Goal: Transaction & Acquisition: Download file/media

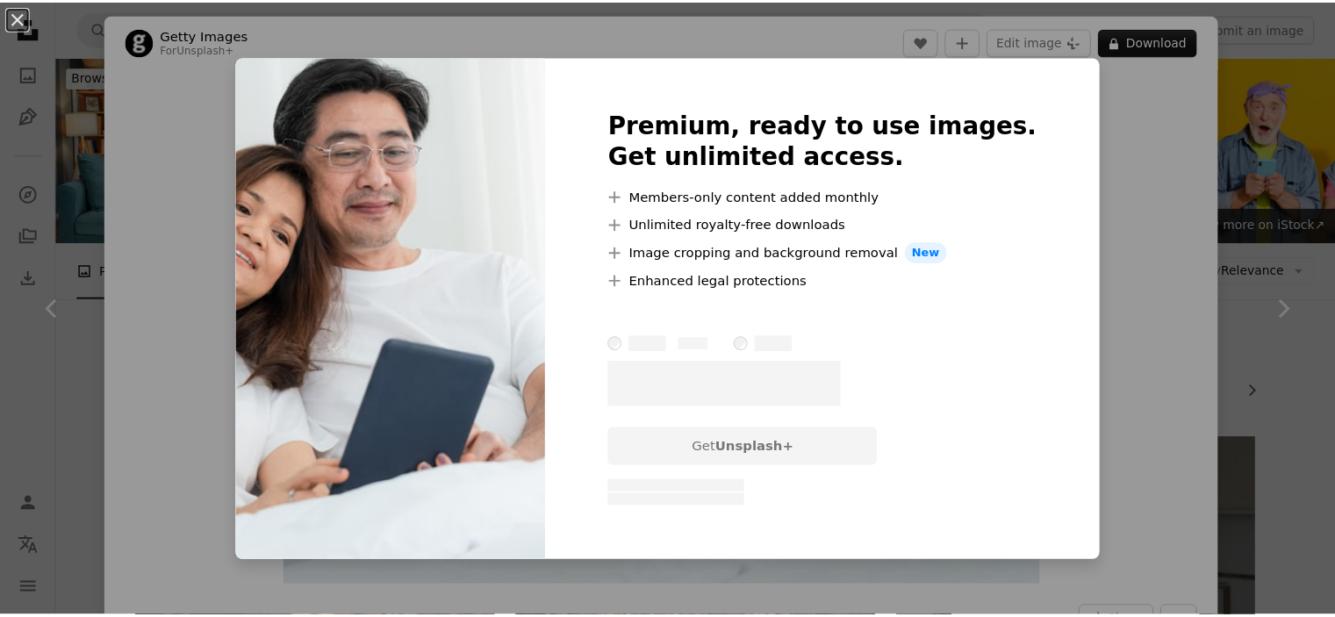
scroll to position [1053, 0]
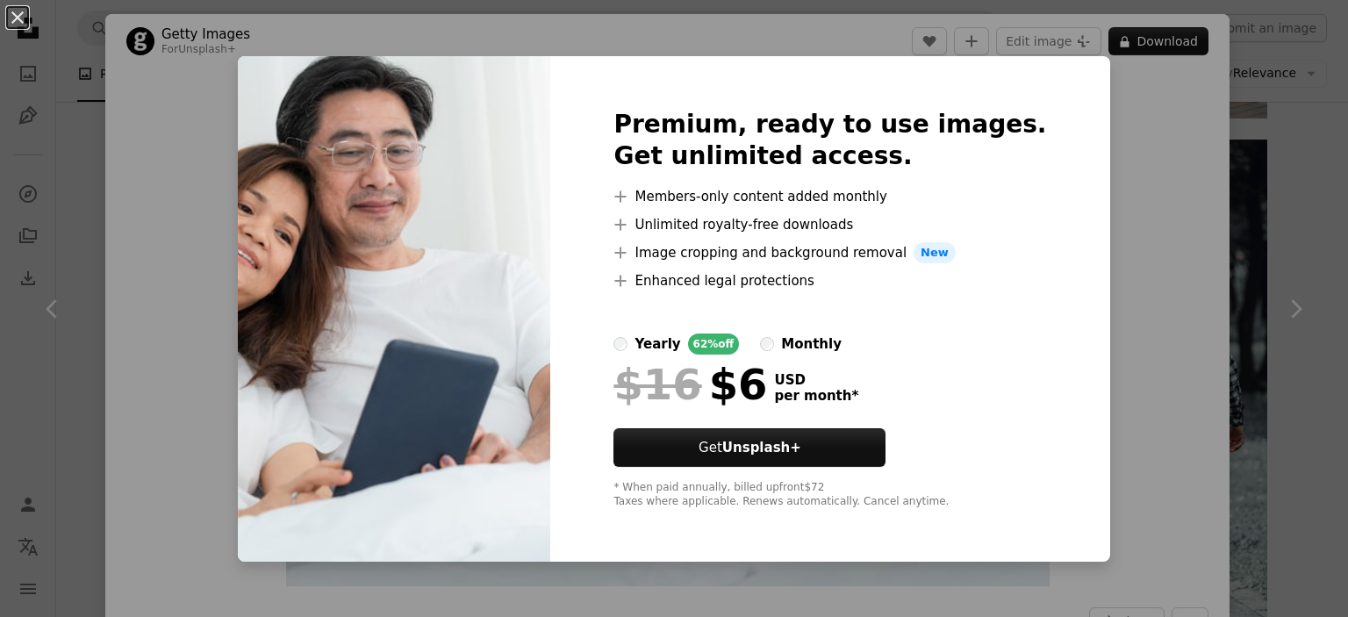
click at [1145, 118] on div "An X shape Premium, ready to use images. Get unlimited access. A plus sign Memb…" at bounding box center [674, 308] width 1348 height 617
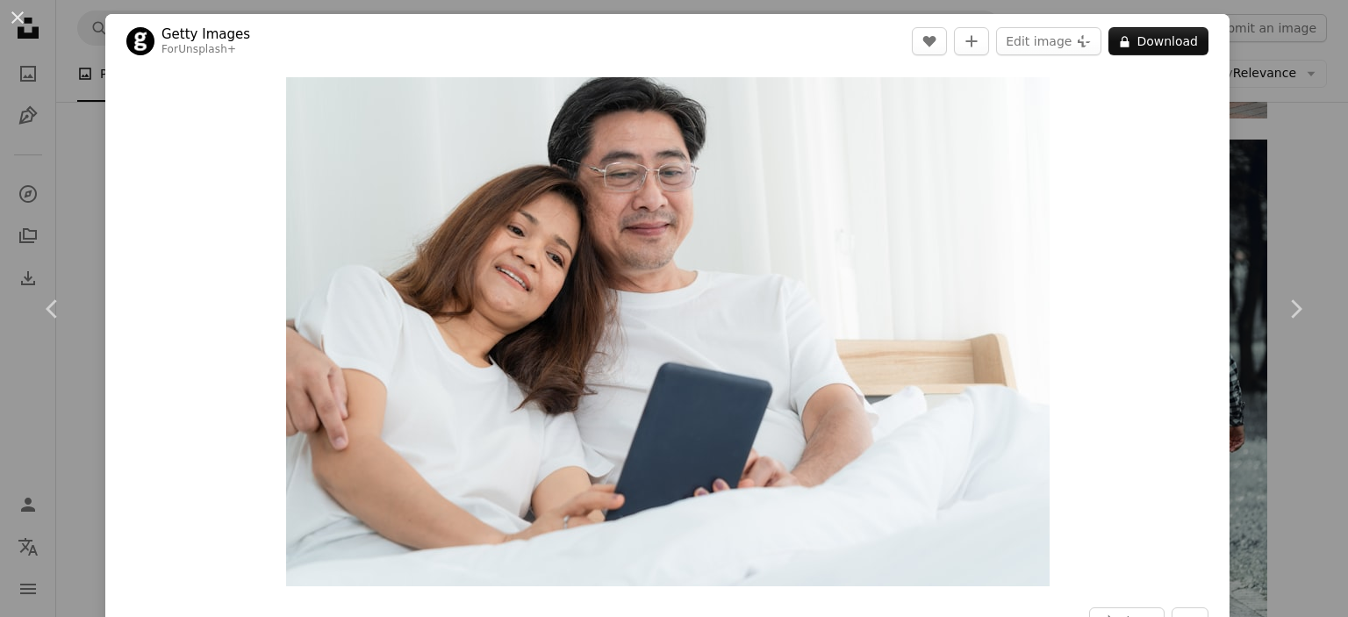
click at [1245, 40] on div "An X shape Chevron left Chevron right Getty Images For Unsplash+ A heart A plus…" at bounding box center [674, 308] width 1348 height 617
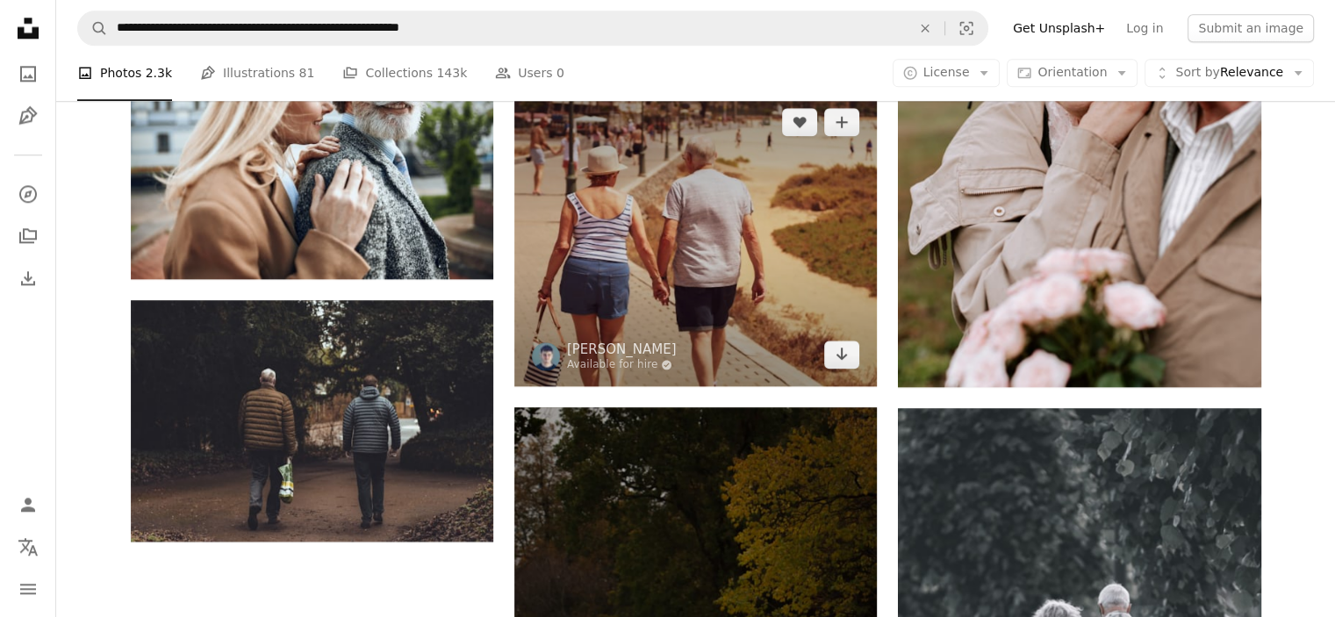
scroll to position [2194, 0]
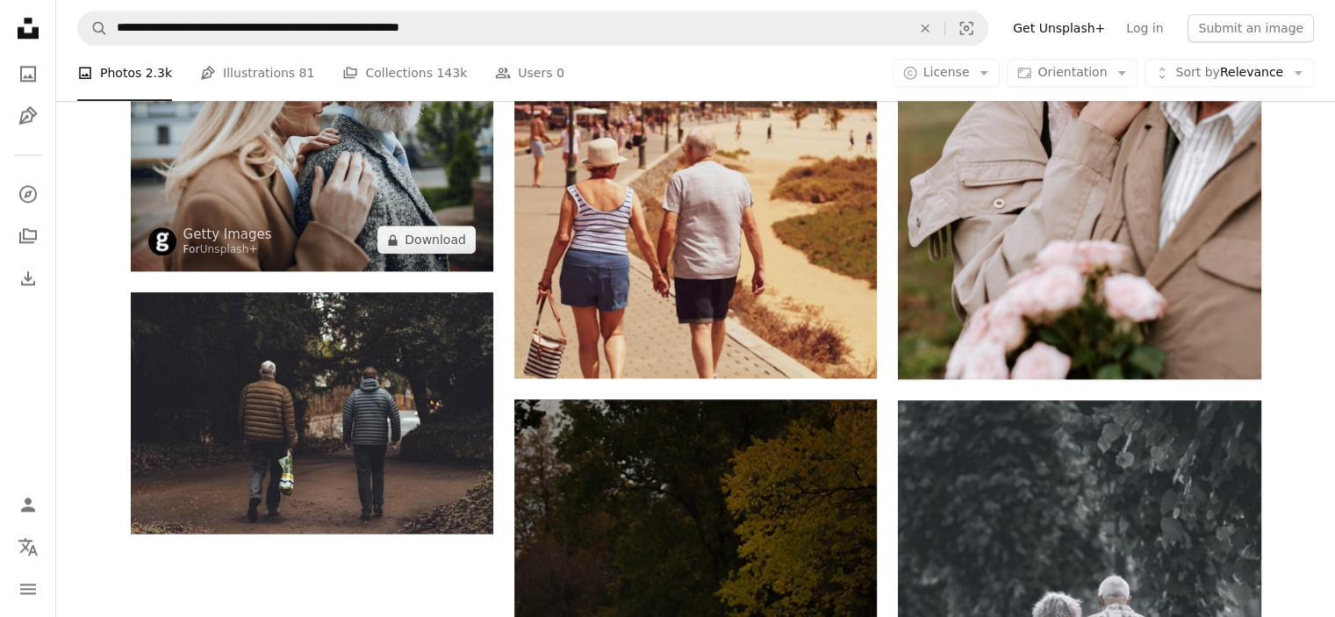
click at [276, 196] on img at bounding box center [312, 150] width 362 height 241
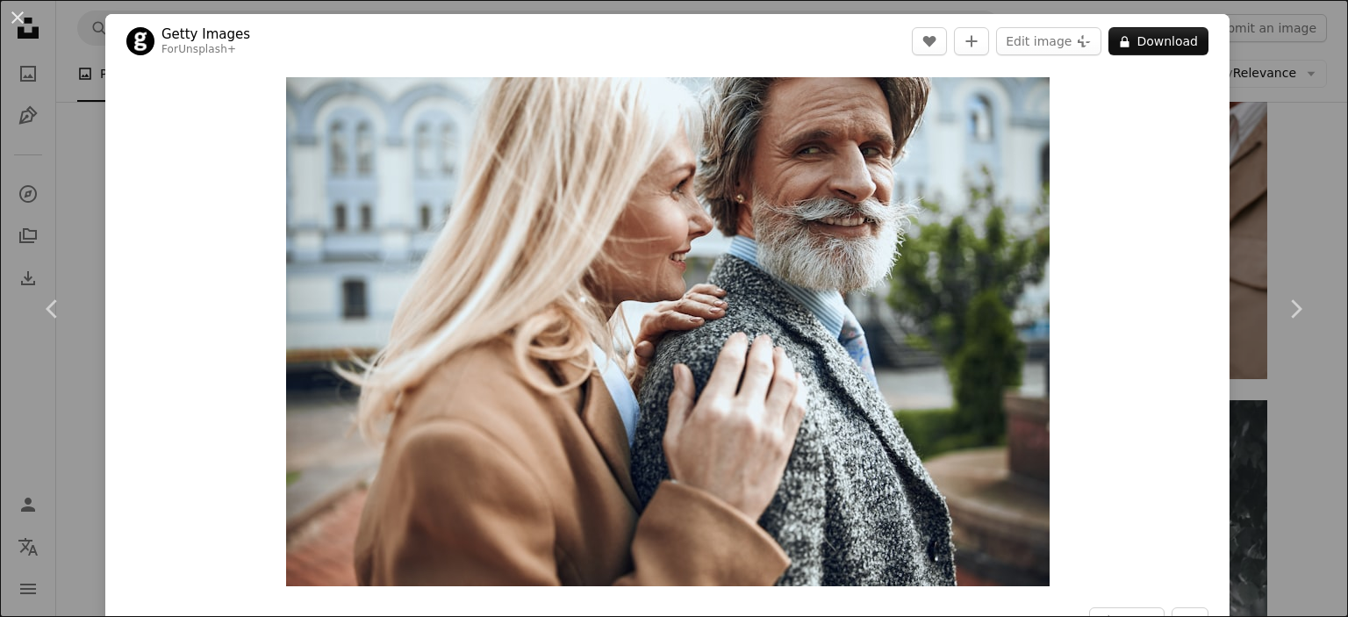
click at [1271, 54] on div "An X shape Chevron left Chevron right Getty Images For Unsplash+ A heart A plus…" at bounding box center [674, 308] width 1348 height 617
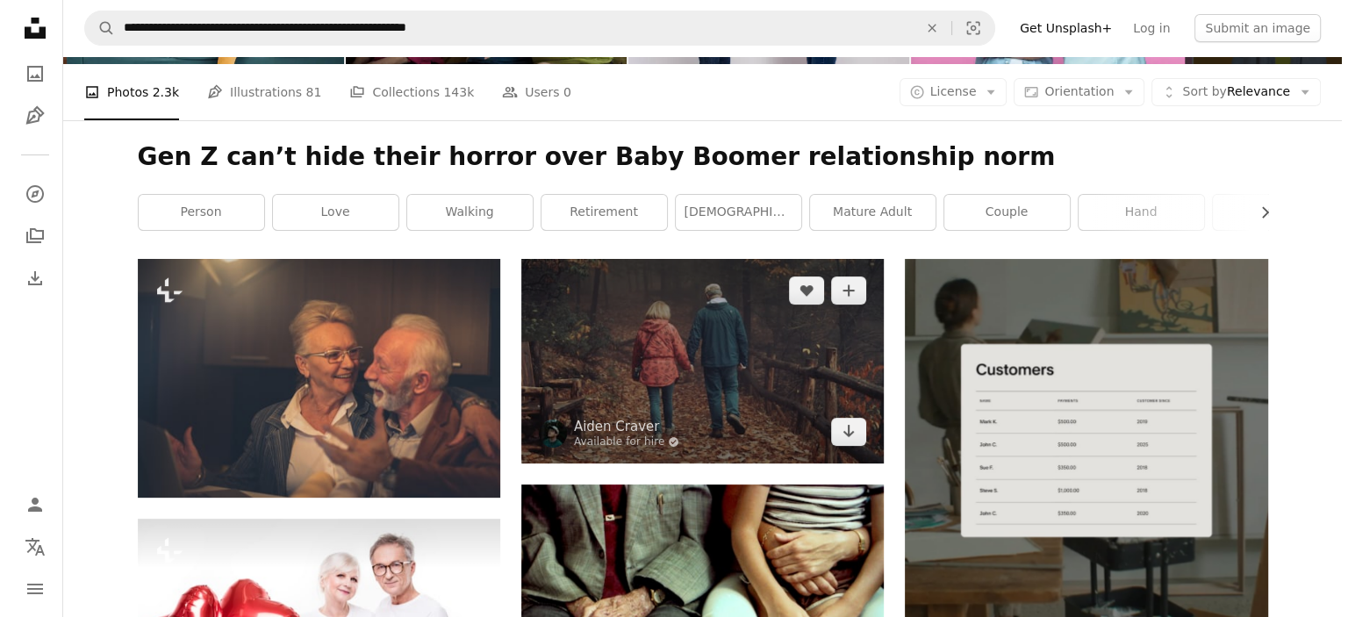
scroll to position [263, 0]
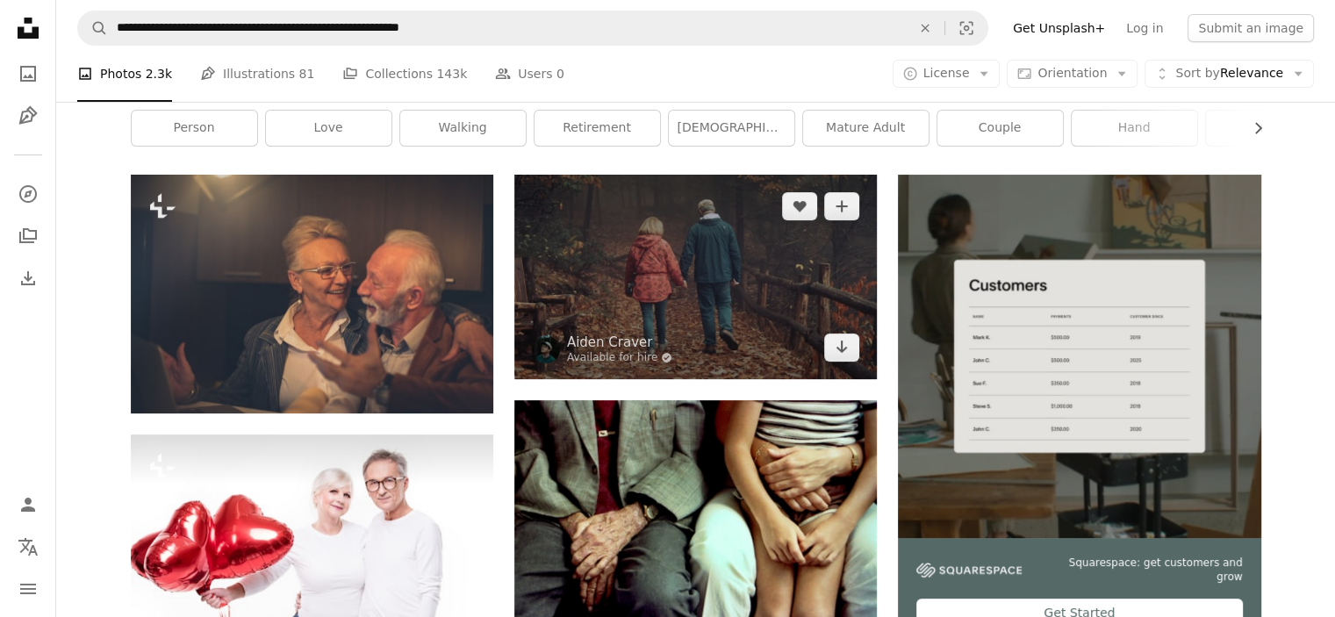
click at [744, 276] on img at bounding box center [695, 277] width 362 height 204
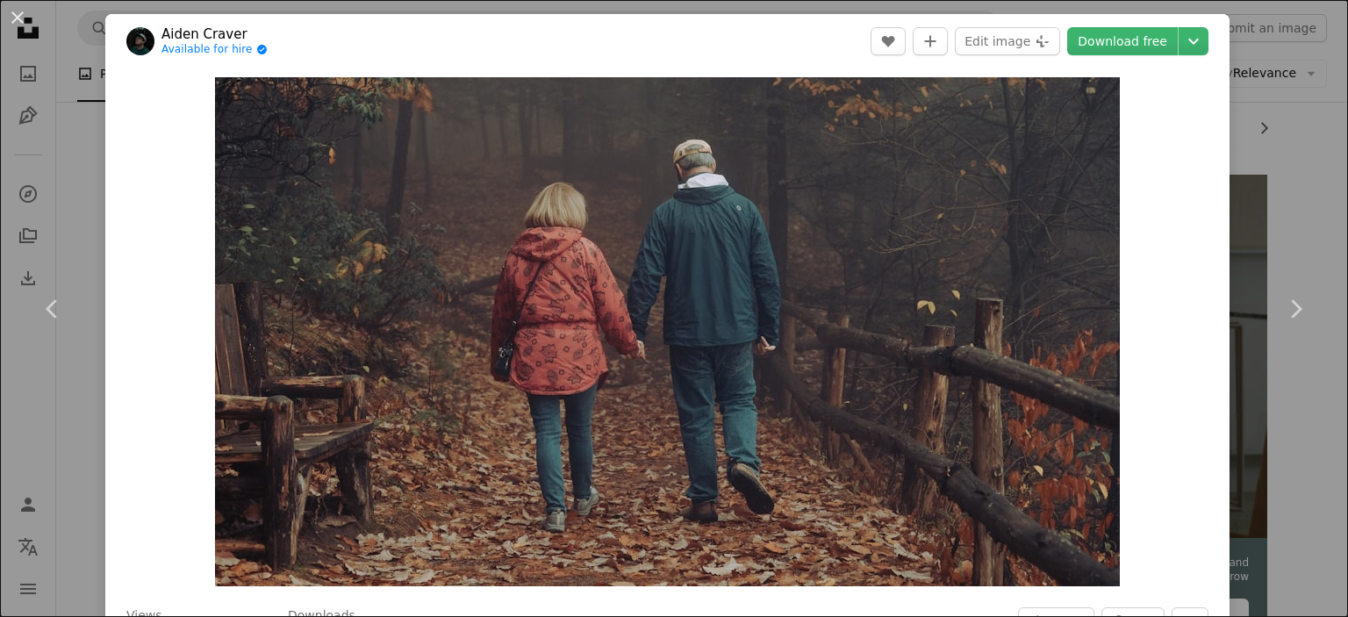
click at [1313, 121] on div "An X shape Chevron left Chevron right [PERSON_NAME] Available for hire A checkm…" at bounding box center [674, 308] width 1348 height 617
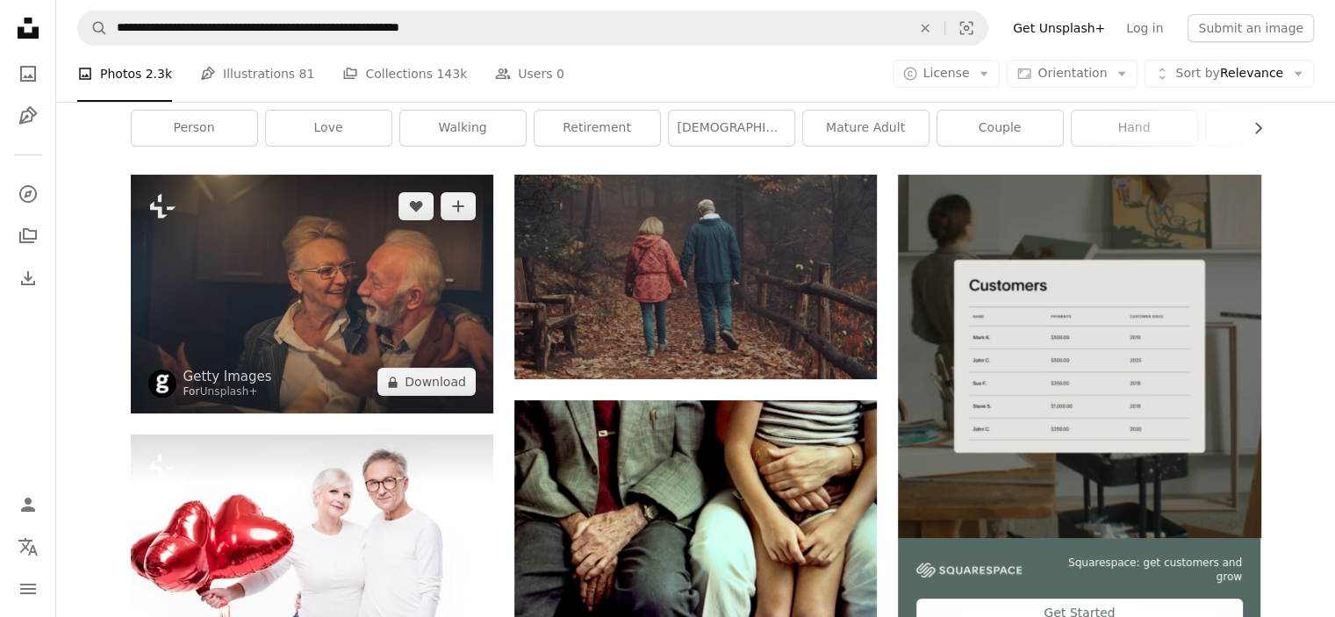
click at [371, 336] on img at bounding box center [312, 294] width 362 height 239
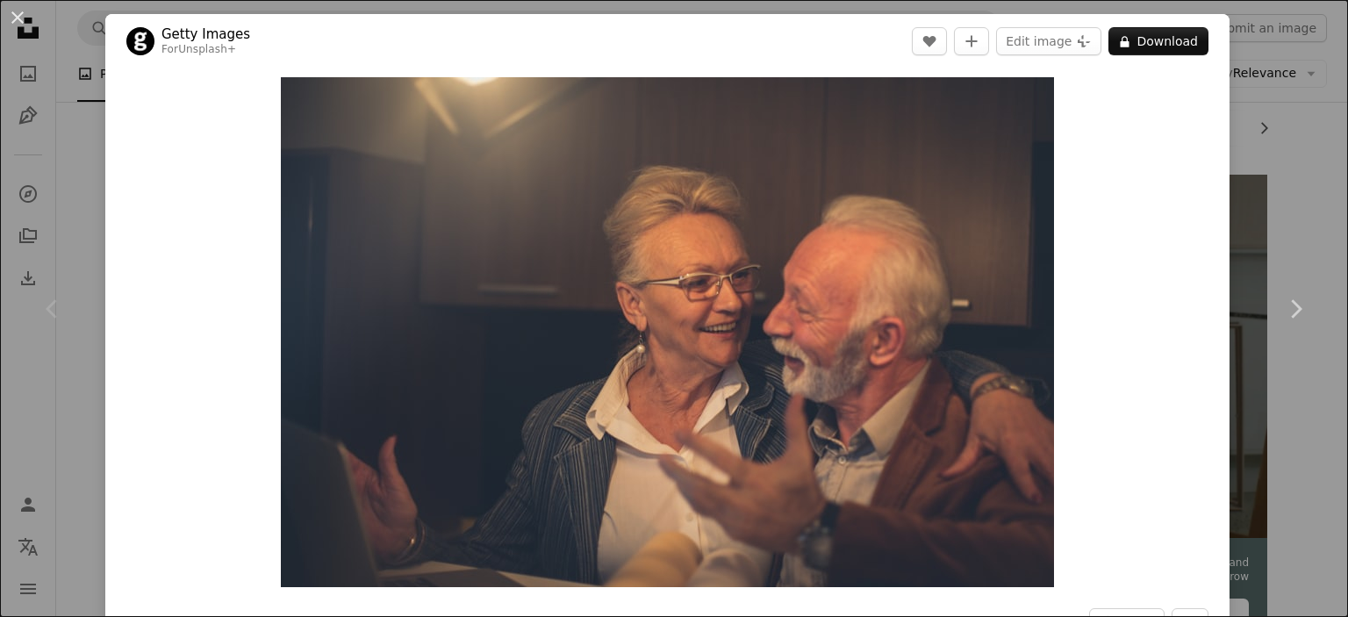
click at [1263, 104] on div "An X shape Chevron left Chevron right Getty Images For Unsplash+ A heart A plus…" at bounding box center [674, 308] width 1348 height 617
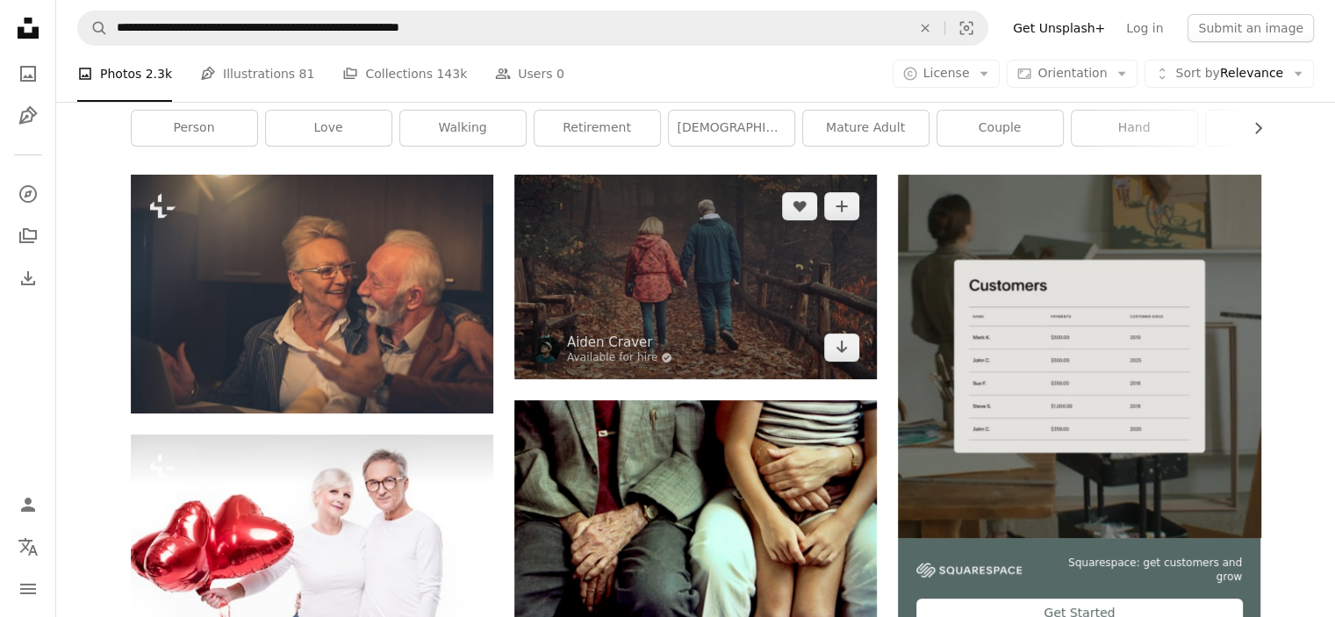
click at [716, 256] on img at bounding box center [695, 277] width 362 height 204
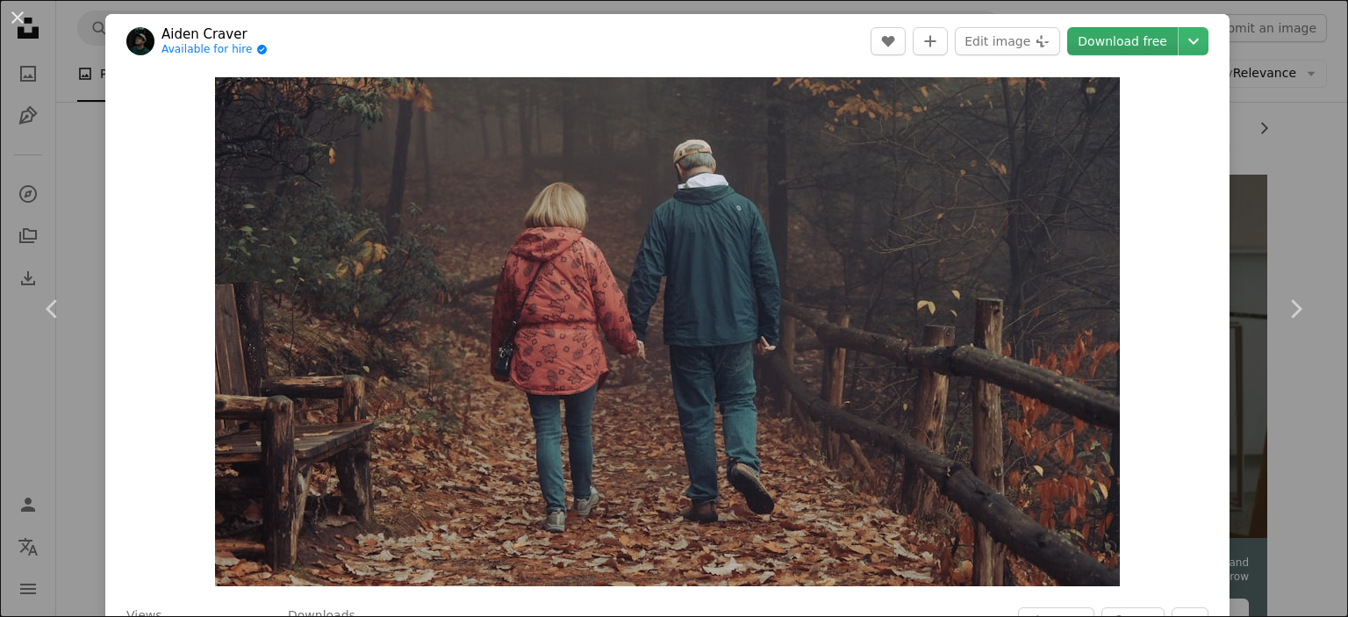
click at [1113, 41] on link "Download free" at bounding box center [1122, 41] width 111 height 28
